Goal: Task Accomplishment & Management: Manage account settings

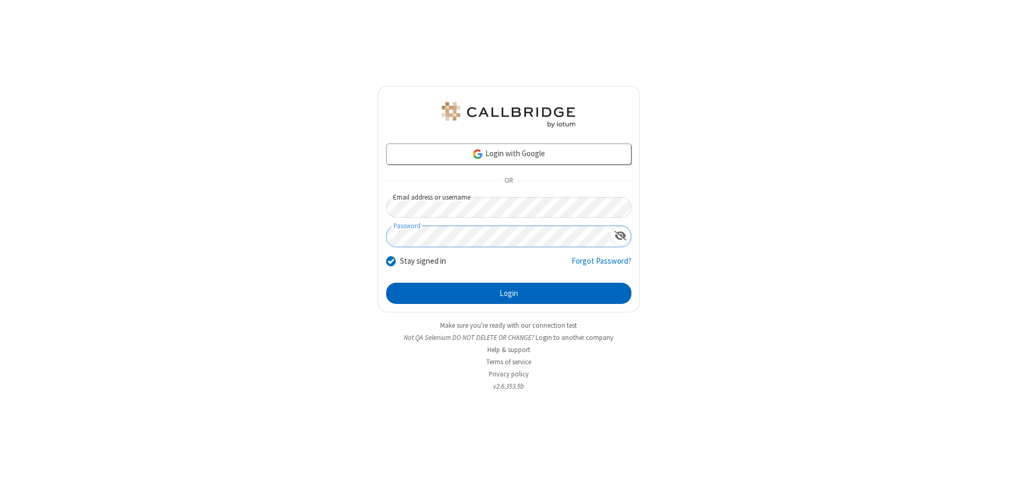
click at [509, 294] on button "Login" at bounding box center [508, 293] width 245 height 21
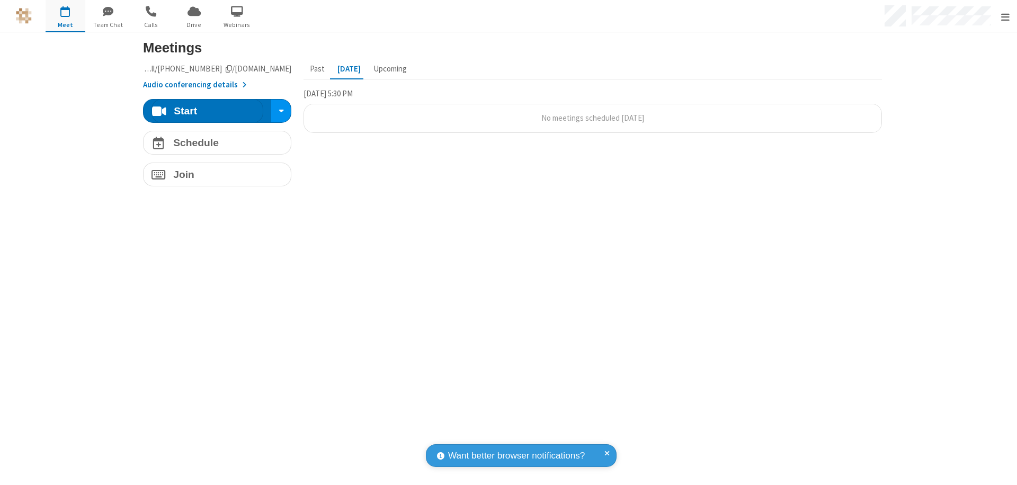
click at [1005, 16] on span "Open menu" at bounding box center [1006, 17] width 8 height 11
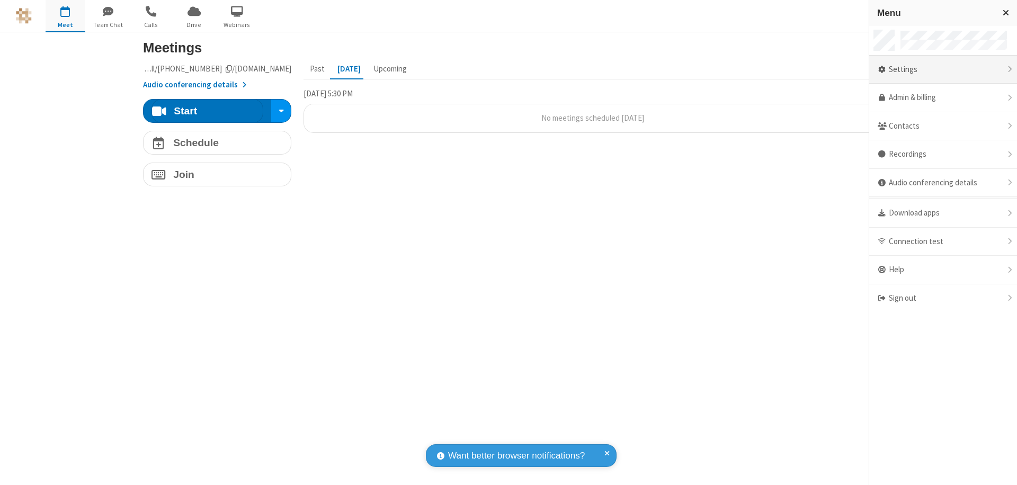
click at [943, 69] on div "Settings" at bounding box center [944, 70] width 148 height 29
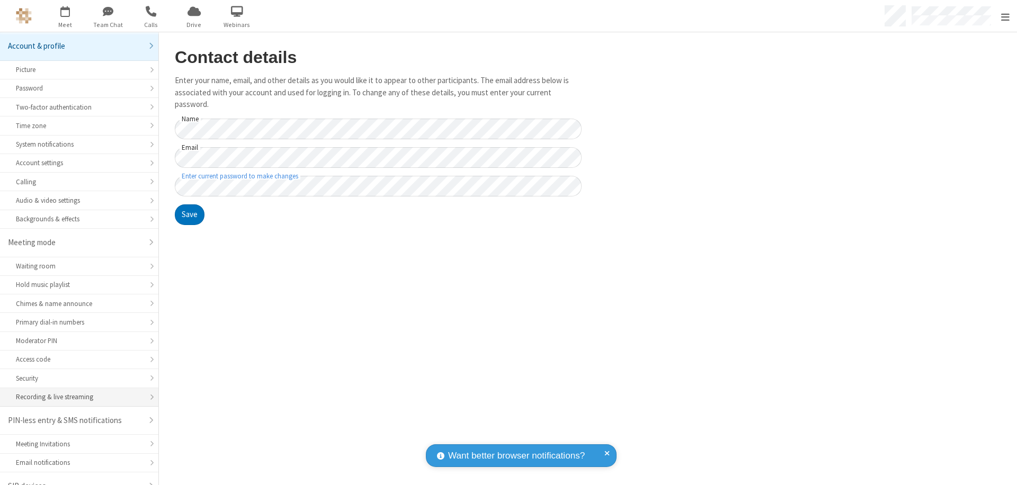
click at [75, 392] on div "Recording & live streaming" at bounding box center [79, 397] width 127 height 10
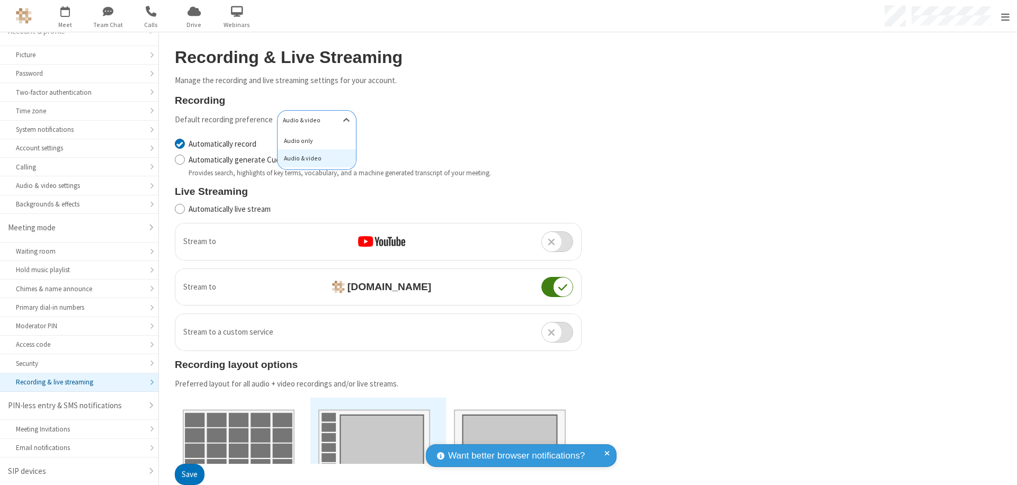
click at [313, 140] on div "Audio only" at bounding box center [317, 141] width 78 height 18
click at [189, 475] on button "Save" at bounding box center [190, 475] width 30 height 21
